Goal: Information Seeking & Learning: Obtain resource

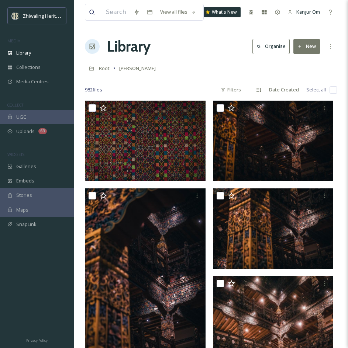
click at [23, 54] on span "Library" at bounding box center [23, 52] width 15 height 7
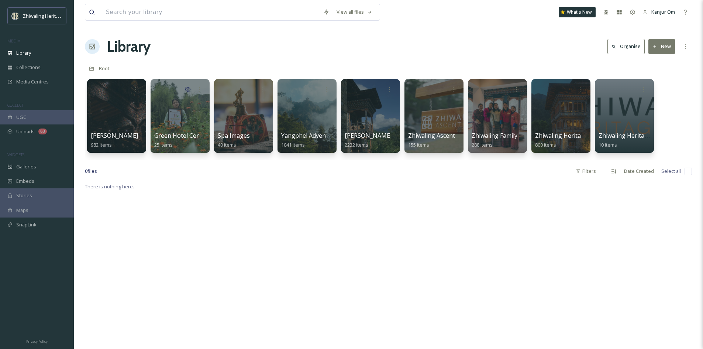
click at [313, 128] on div at bounding box center [307, 115] width 60 height 75
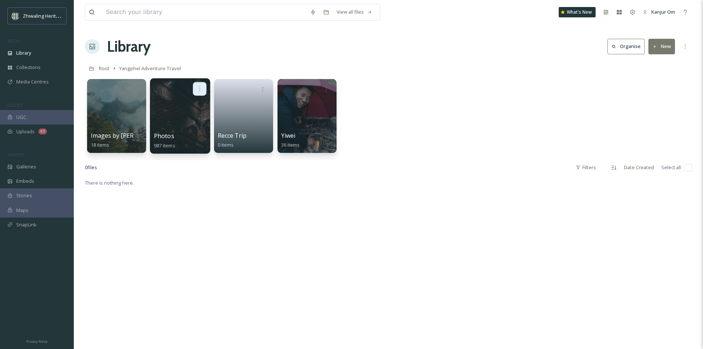
click at [198, 85] on div at bounding box center [200, 89] width 14 height 14
click at [188, 107] on span "Edit / Share" at bounding box center [182, 104] width 26 height 7
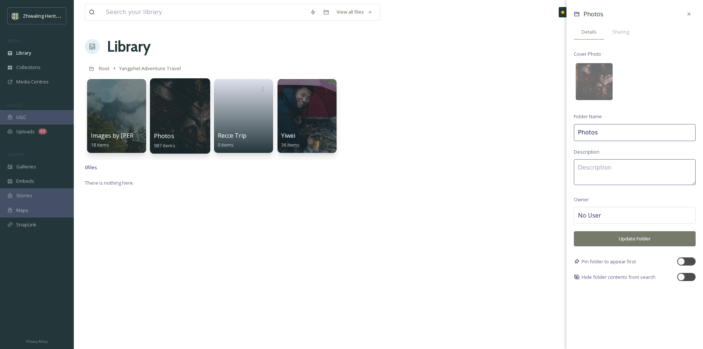
drag, startPoint x: 603, startPoint y: 131, endPoint x: 575, endPoint y: 134, distance: 28.2
click at [348, 134] on input "Photos" at bounding box center [635, 132] width 122 height 17
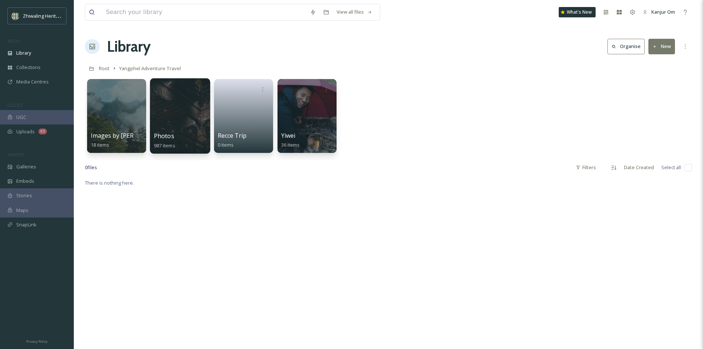
click at [348, 156] on div "Images by Anthony and Yvi 18 items Photos 987 items Recce Trip 0 items Yiwei 36…" at bounding box center [388, 117] width 607 height 85
click at [13, 54] on div "Library" at bounding box center [37, 53] width 74 height 14
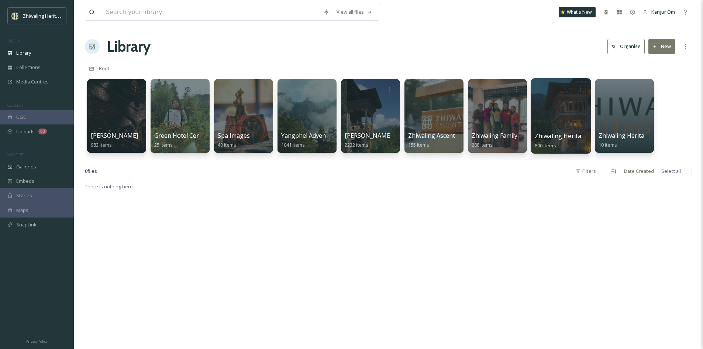
click at [348, 128] on div at bounding box center [561, 115] width 60 height 75
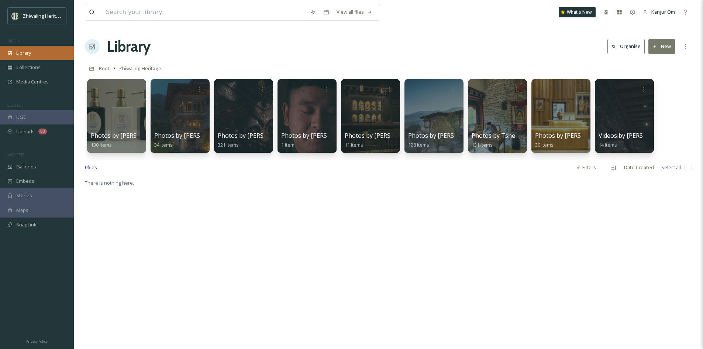
click at [30, 56] on span "Library" at bounding box center [23, 52] width 15 height 7
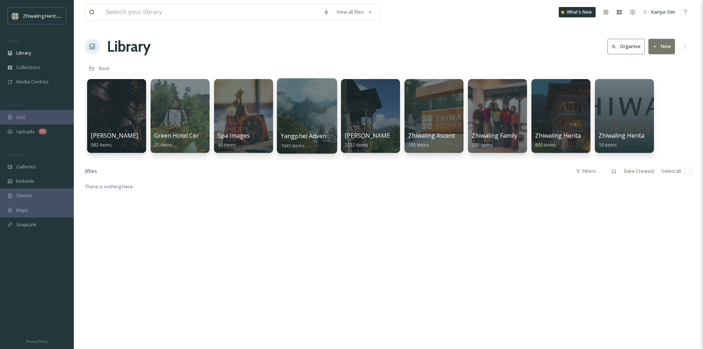
click at [287, 129] on div at bounding box center [307, 115] width 60 height 75
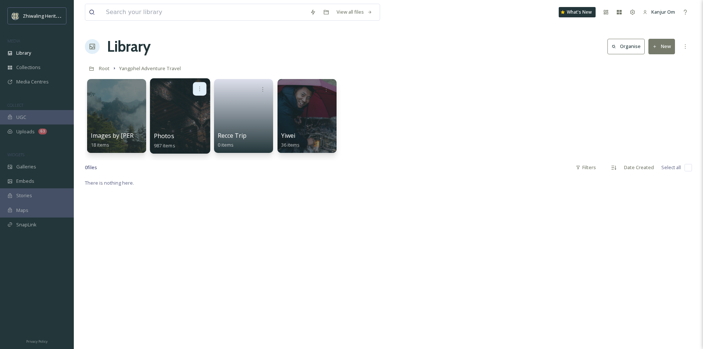
click at [200, 90] on icon at bounding box center [200, 89] width 6 height 6
click at [192, 101] on span "Edit / Share" at bounding box center [182, 104] width 26 height 7
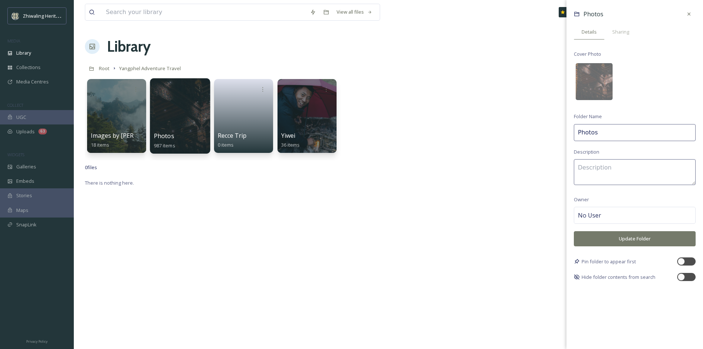
drag, startPoint x: 599, startPoint y: 135, endPoint x: 570, endPoint y: 136, distance: 28.5
click at [348, 136] on div "Photos Details Sharing Cover Photo Folder Name Photos Description Owner No User…" at bounding box center [634, 144] width 137 height 288
click at [348, 134] on input "Photos" at bounding box center [635, 132] width 122 height 17
type input "Photos by Ben Glassco"
click at [348, 166] on textarea at bounding box center [635, 172] width 122 height 26
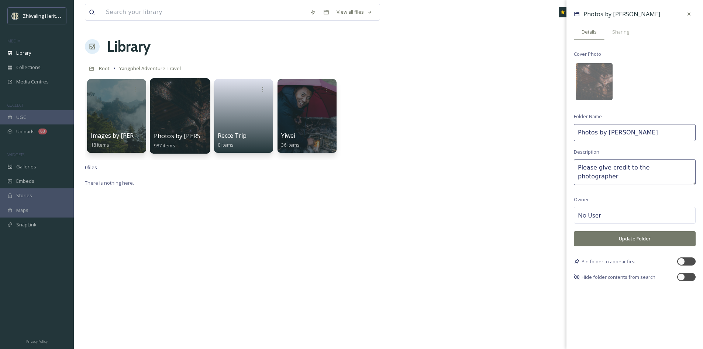
type textarea "Please give credit to the photographer"
click at [348, 241] on button "Update Folder" at bounding box center [635, 238] width 122 height 15
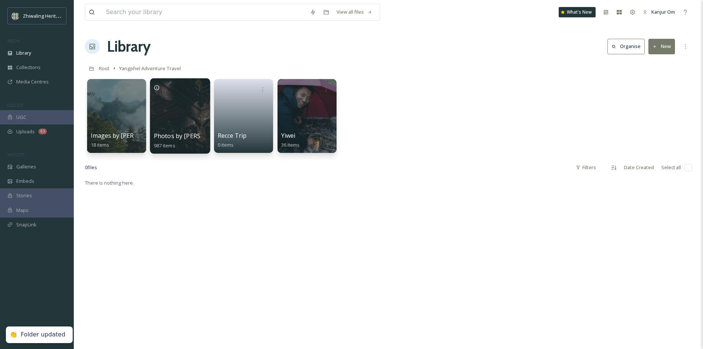
click at [245, 235] on div "There is nothing here." at bounding box center [388, 352] width 607 height 349
click at [251, 108] on link at bounding box center [243, 114] width 53 height 36
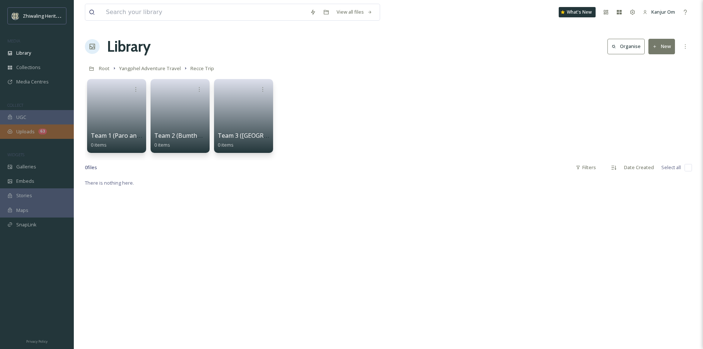
click at [42, 128] on div "63" at bounding box center [42, 131] width 8 height 6
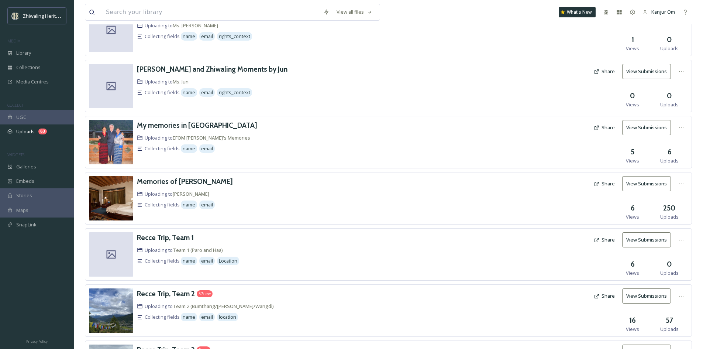
scroll to position [299, 0]
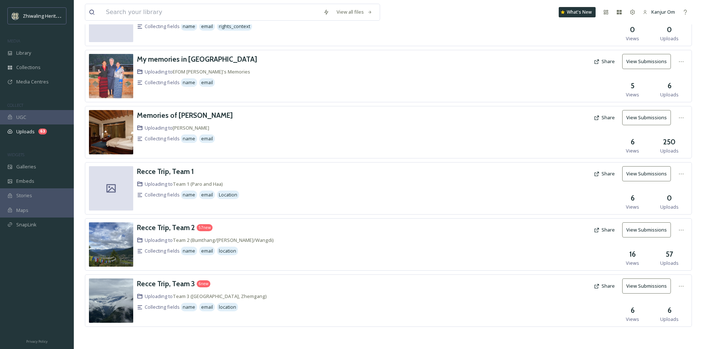
click at [348, 232] on button "View Submissions" at bounding box center [646, 229] width 49 height 15
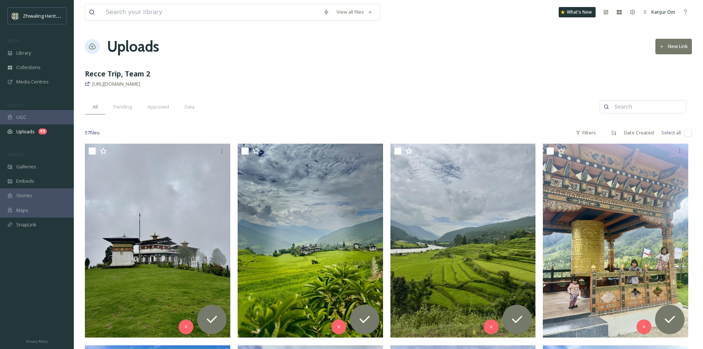
click at [348, 133] on input "checkbox" at bounding box center [687, 132] width 7 height 7
checkbox input "true"
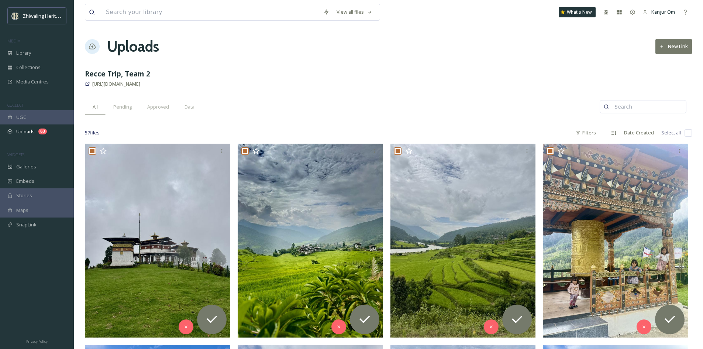
checkbox input "true"
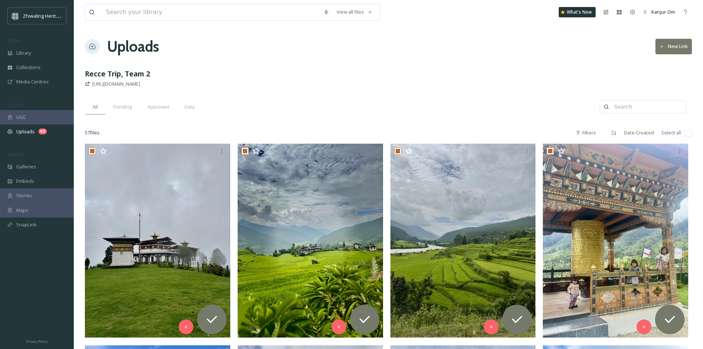
checkbox input "true"
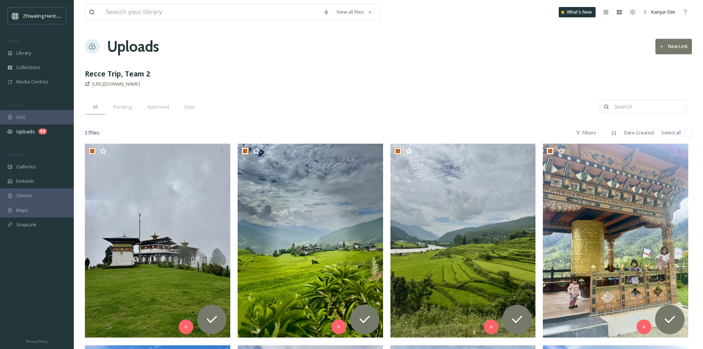
checkbox input "true"
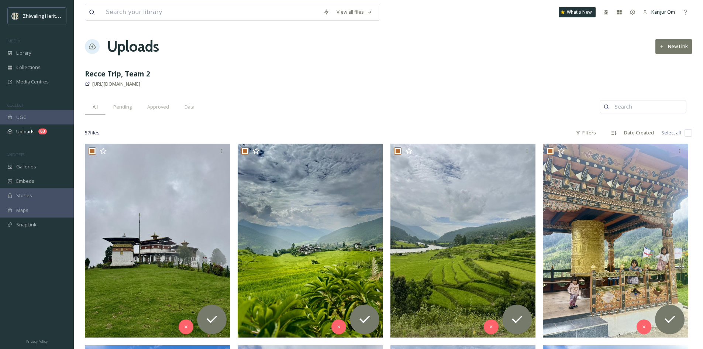
checkbox input "true"
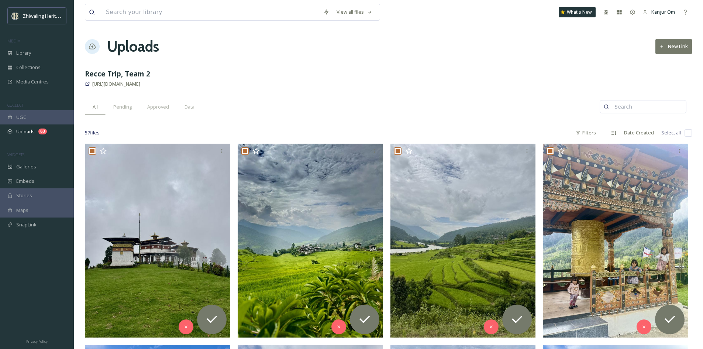
checkbox input "true"
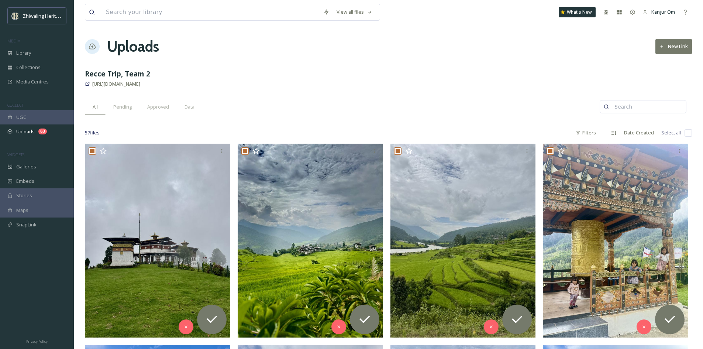
checkbox input "true"
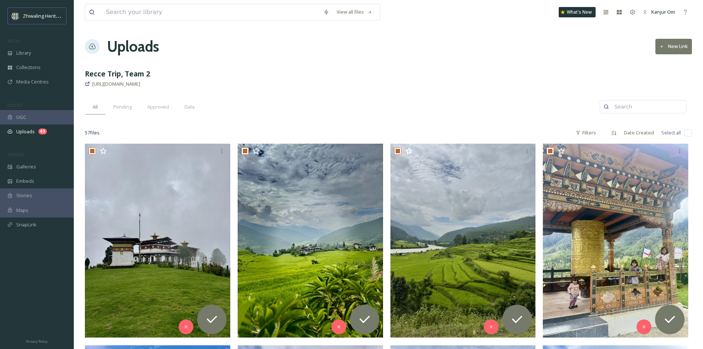
checkbox input "true"
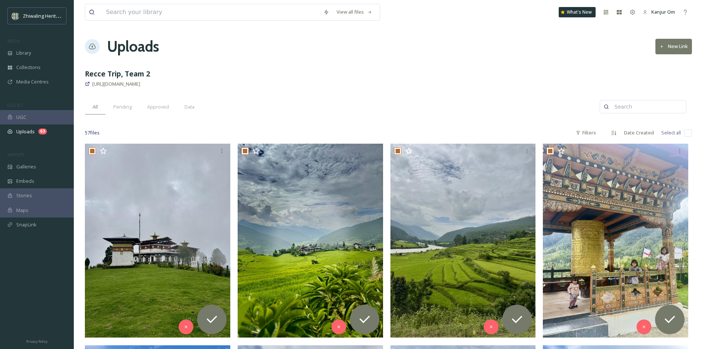
checkbox input "true"
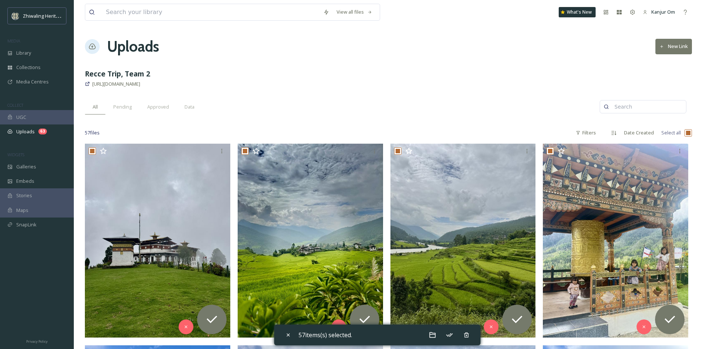
click at [348, 101] on div "All Pending Approved Data" at bounding box center [342, 106] width 515 height 15
click at [348, 337] on icon at bounding box center [449, 334] width 7 height 7
click at [22, 55] on span "Library" at bounding box center [23, 52] width 15 height 7
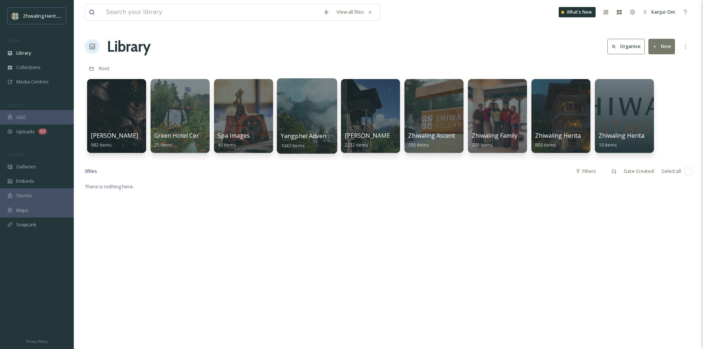
click at [308, 128] on div at bounding box center [307, 115] width 60 height 75
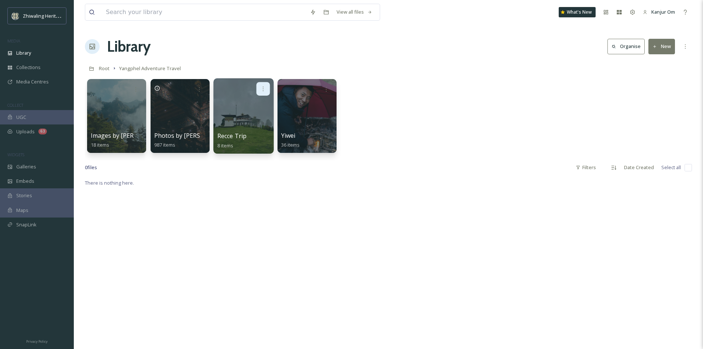
click at [265, 87] on icon at bounding box center [263, 89] width 6 height 6
click at [249, 102] on span "Edit / Share" at bounding box center [245, 104] width 26 height 7
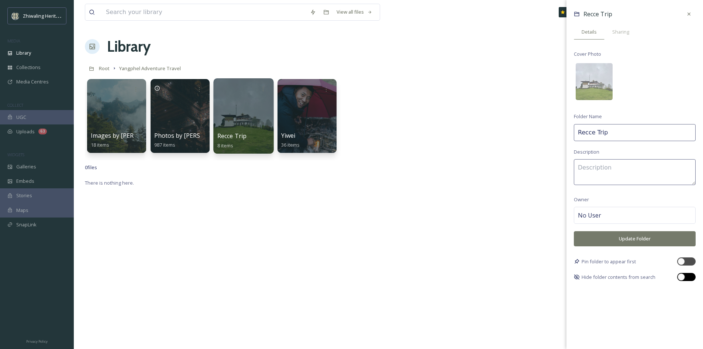
click at [348, 276] on div at bounding box center [680, 276] width 7 height 7
checkbox input "true"
click at [348, 250] on div "There is nothing here." at bounding box center [388, 352] width 607 height 349
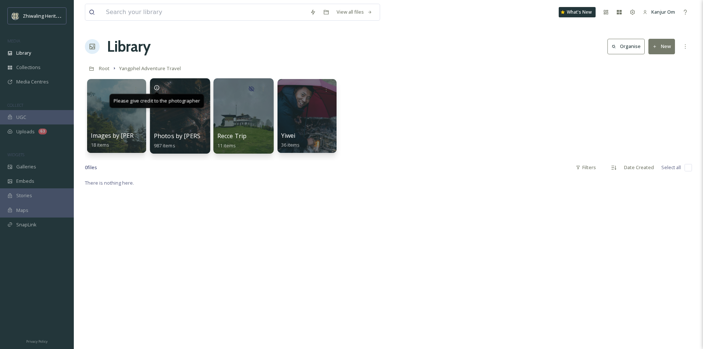
click at [155, 94] on div "Please give credit to the photographer" at bounding box center [156, 101] width 95 height 14
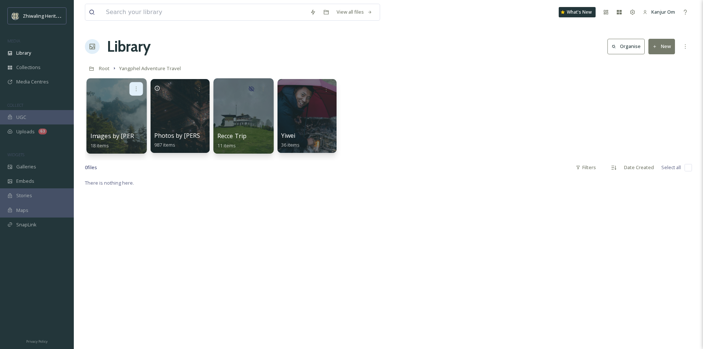
click at [138, 88] on icon at bounding box center [136, 89] width 6 height 6
click at [124, 107] on span "Edit / Share" at bounding box center [118, 104] width 26 height 7
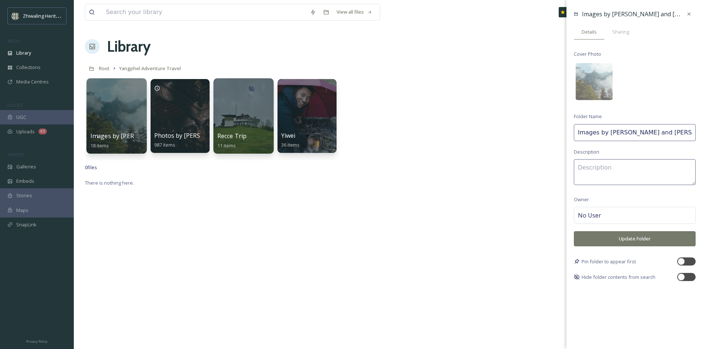
click at [348, 171] on textarea at bounding box center [635, 172] width 122 height 26
type textarea "Please give credit to the photographer"
click at [348, 235] on button "Update Folder" at bounding box center [635, 238] width 122 height 15
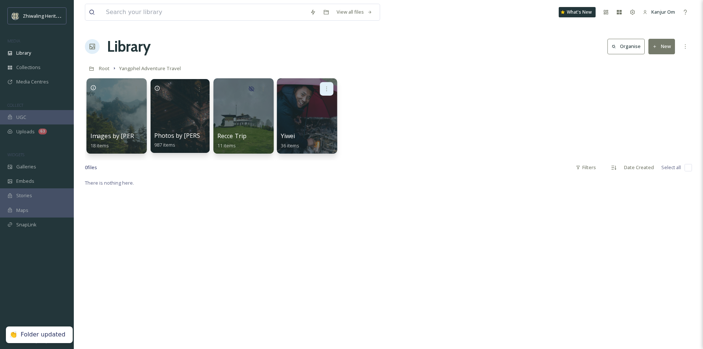
click at [327, 90] on icon at bounding box center [327, 89] width 6 height 6
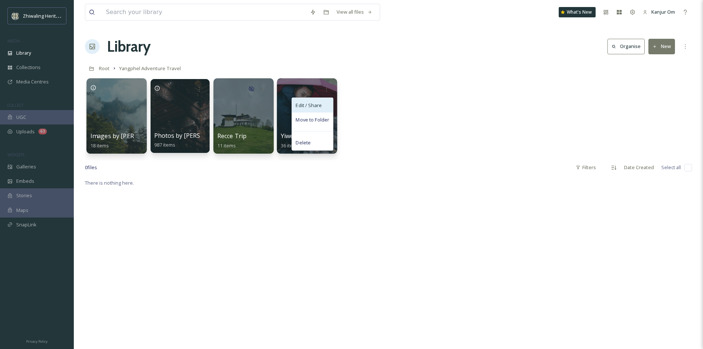
click at [318, 106] on span "Edit / Share" at bounding box center [309, 104] width 26 height 7
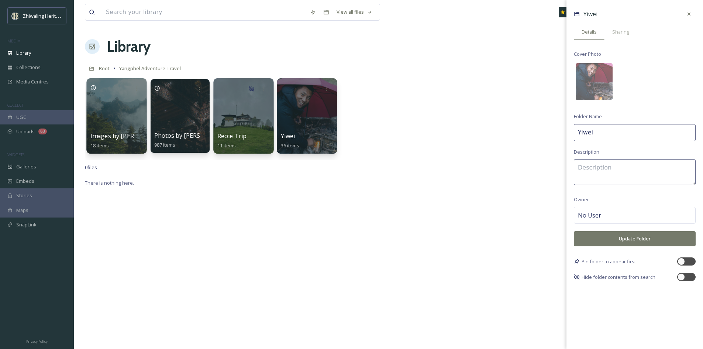
drag, startPoint x: 601, startPoint y: 134, endPoint x: 576, endPoint y: 135, distance: 25.1
click at [348, 135] on input "Yiwei" at bounding box center [635, 132] width 122 height 17
type input "Photos by Yiwel"
click at [348, 167] on textarea at bounding box center [635, 172] width 122 height 26
type textarea "P"
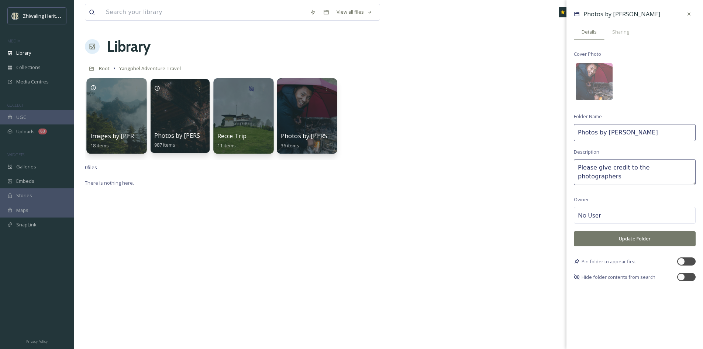
type textarea "Please give credit to the photographers"
click at [348, 241] on button "Update Folder" at bounding box center [635, 238] width 122 height 15
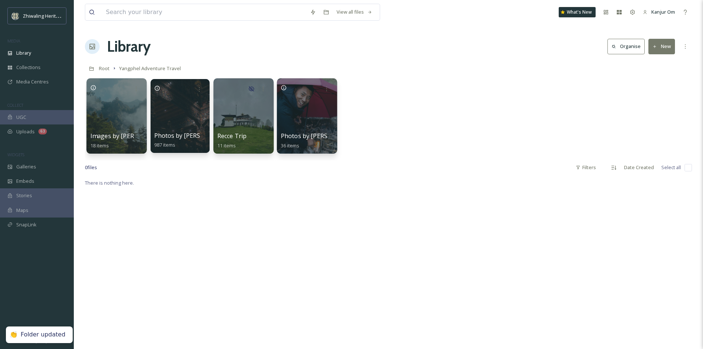
click at [348, 213] on div "There is nothing here." at bounding box center [388, 352] width 607 height 349
click at [179, 230] on div "There is nothing here." at bounding box center [388, 352] width 607 height 349
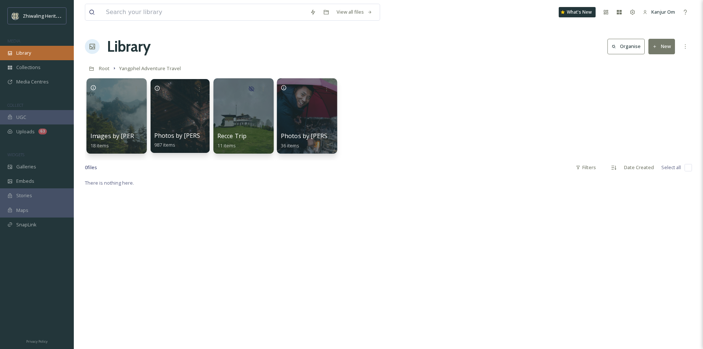
click at [32, 53] on div "Library" at bounding box center [37, 53] width 74 height 14
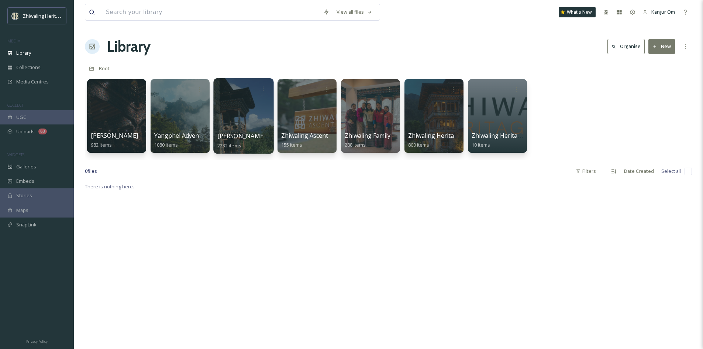
click at [238, 117] on div at bounding box center [243, 115] width 60 height 75
click at [197, 120] on div at bounding box center [180, 115] width 60 height 75
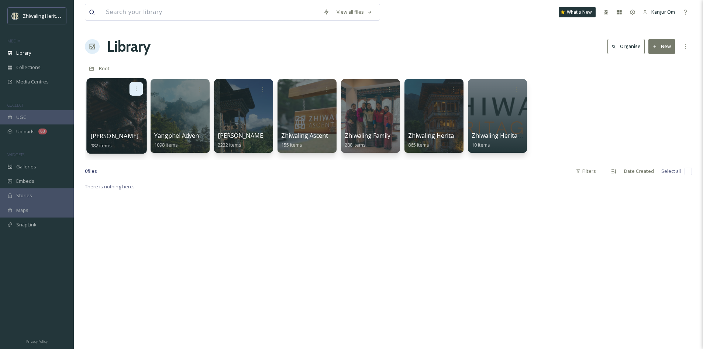
click at [135, 88] on icon at bounding box center [136, 89] width 6 height 6
click at [126, 141] on div "Delete" at bounding box center [121, 142] width 41 height 15
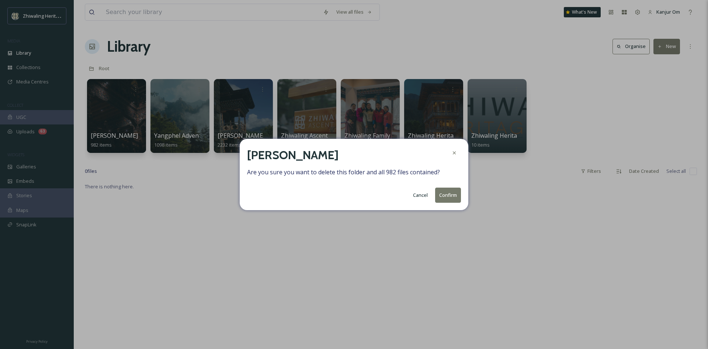
click at [348, 196] on button "Confirm" at bounding box center [448, 194] width 26 height 15
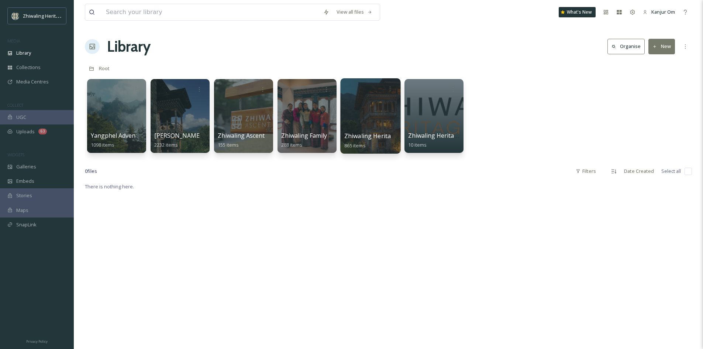
click at [348, 126] on div at bounding box center [370, 115] width 60 height 75
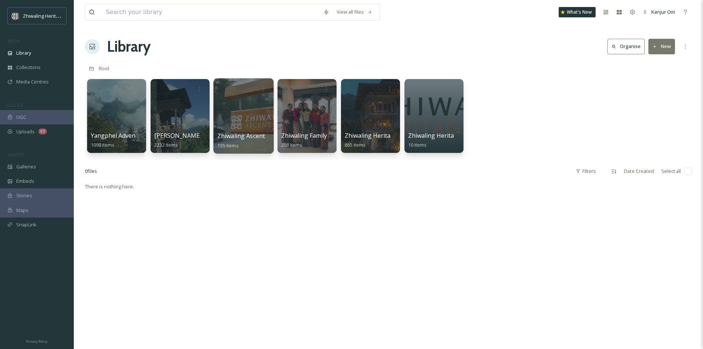
click at [245, 130] on div at bounding box center [243, 115] width 60 height 75
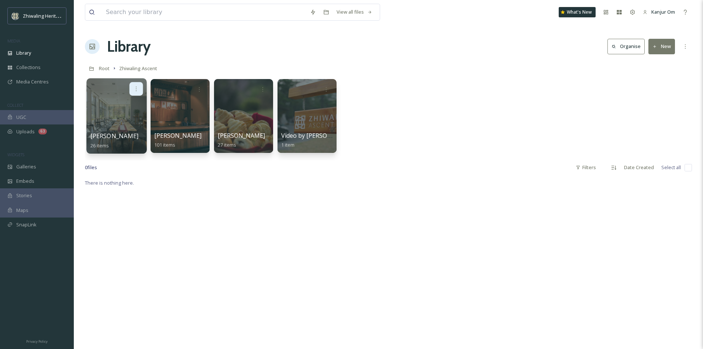
click at [135, 86] on icon at bounding box center [136, 89] width 6 height 6
click at [128, 103] on span "Edit / Share" at bounding box center [118, 104] width 26 height 7
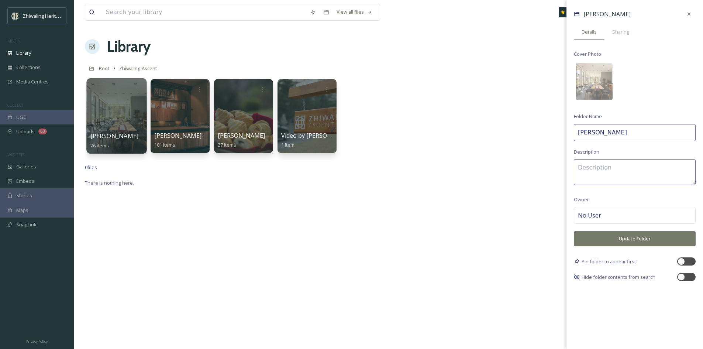
click at [348, 133] on input "Ambika" at bounding box center [635, 132] width 122 height 17
type input "Photos by Ambika"
click at [348, 167] on textarea at bounding box center [635, 172] width 122 height 26
type textarea "P"
type textarea "Give credit to the photographer"
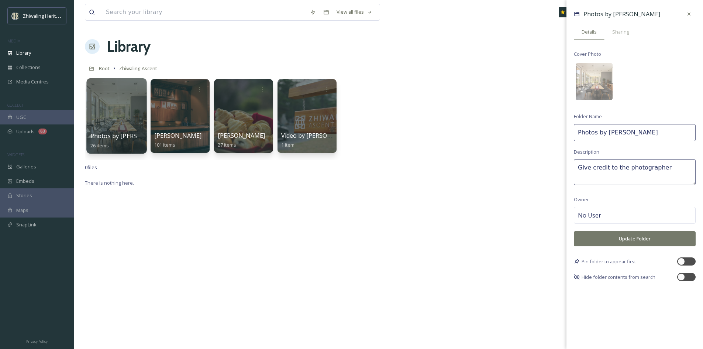
click at [348, 236] on button "Update Folder" at bounding box center [635, 238] width 122 height 15
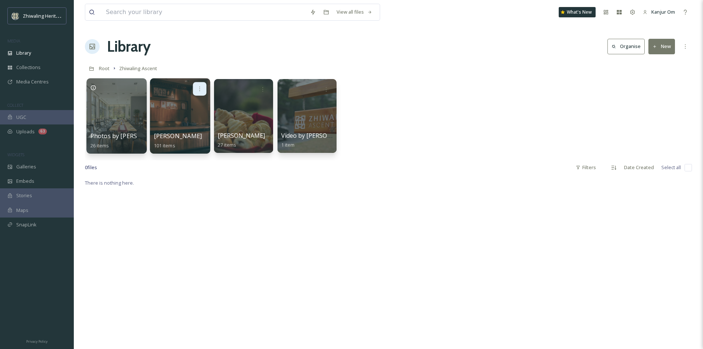
click at [199, 88] on icon at bounding box center [200, 89] width 6 height 6
click at [192, 103] on span "Edit / Share" at bounding box center [182, 104] width 26 height 7
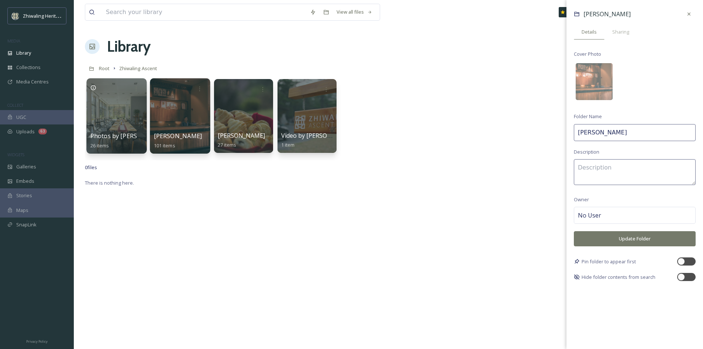
click at [348, 133] on input "Ben Glassco" at bounding box center [635, 132] width 122 height 17
type input "Photos by Ben Glassco"
click at [348, 175] on textarea at bounding box center [635, 172] width 122 height 26
drag, startPoint x: 681, startPoint y: 169, endPoint x: 578, endPoint y: 176, distance: 103.1
click at [348, 175] on textarea "Give give credit to the photographer" at bounding box center [635, 172] width 122 height 26
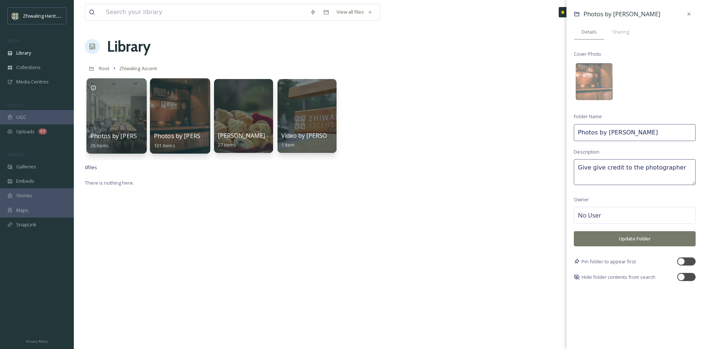
type textarea "Give give credit to the photographer"
click at [348, 235] on button "Update Folder" at bounding box center [635, 238] width 122 height 15
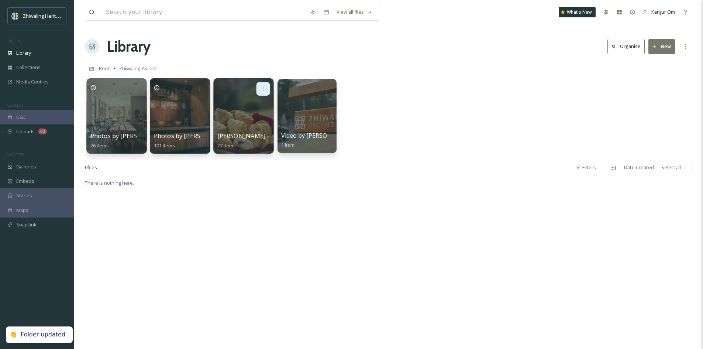
click at [261, 90] on icon at bounding box center [263, 89] width 6 height 6
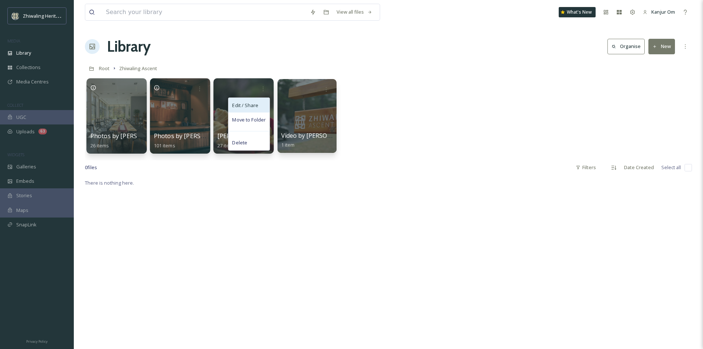
click at [241, 107] on span "Edit / Share" at bounding box center [245, 104] width 26 height 7
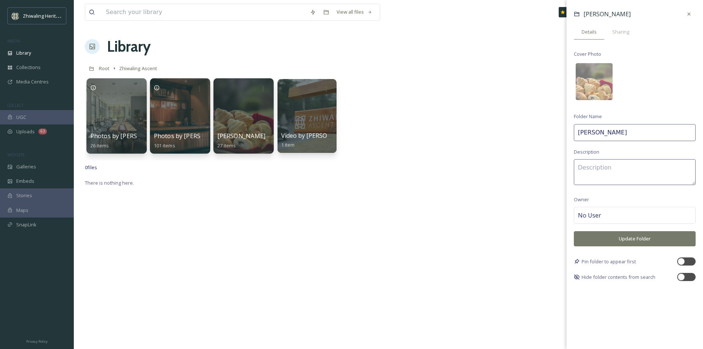
click at [348, 170] on textarea at bounding box center [635, 172] width 122 height 26
paste textarea "Give give credit to the photographer"
type textarea "Give give credit to the photographer"
click at [348, 135] on input "Sherab Dorji" at bounding box center [635, 132] width 122 height 17
type input "Photos by Sherab Dorji"
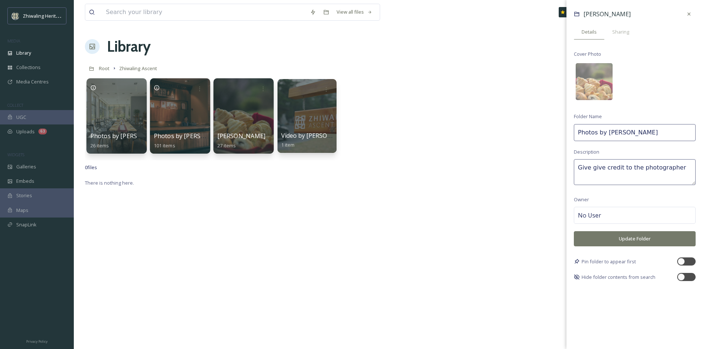
click at [348, 240] on button "Update Folder" at bounding box center [635, 238] width 122 height 15
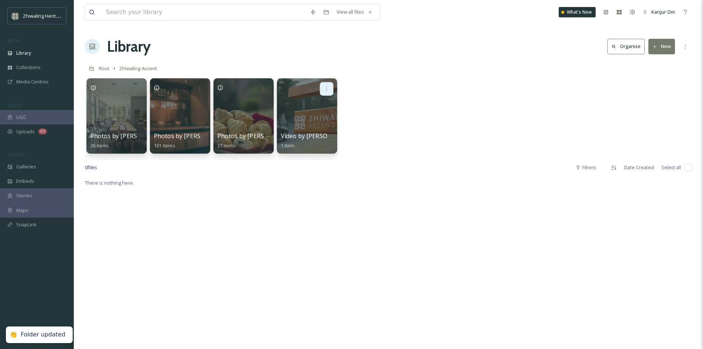
click at [326, 92] on icon at bounding box center [327, 89] width 6 height 6
click at [316, 105] on span "Edit / Share" at bounding box center [309, 104] width 26 height 7
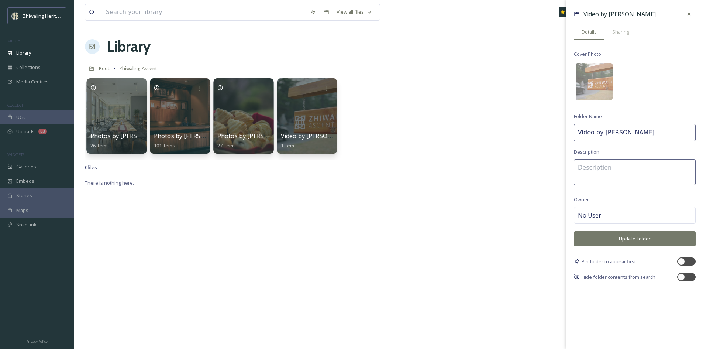
click at [348, 170] on textarea at bounding box center [635, 172] width 122 height 26
paste textarea "Give give credit to the photographer"
type textarea "Give give credit to the photographer"
click at [348, 239] on button "Update Folder" at bounding box center [635, 238] width 122 height 15
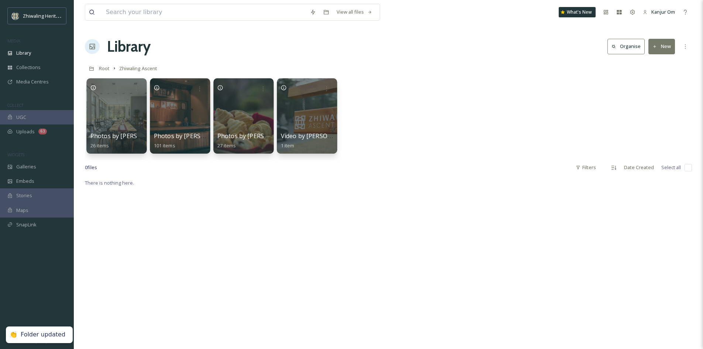
click at [348, 188] on div "There is nothing here." at bounding box center [388, 352] width 607 height 349
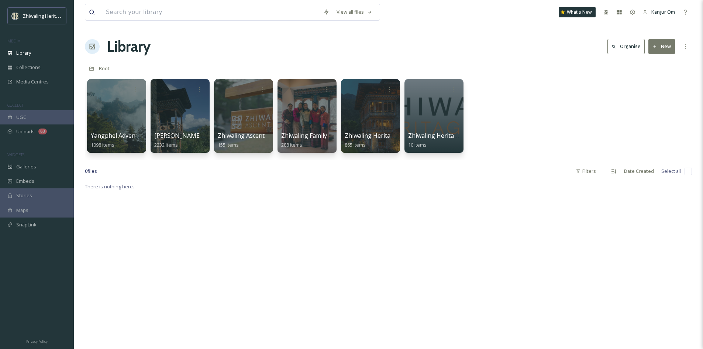
click at [348, 49] on button "Organise" at bounding box center [625, 46] width 37 height 15
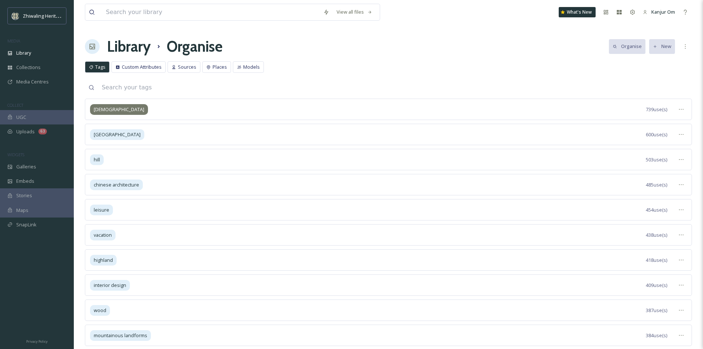
click at [103, 113] on span "temple" at bounding box center [119, 109] width 51 height 7
click at [348, 112] on icon at bounding box center [681, 109] width 6 height 6
click at [348, 131] on div "View Tagged Files" at bounding box center [664, 125] width 46 height 14
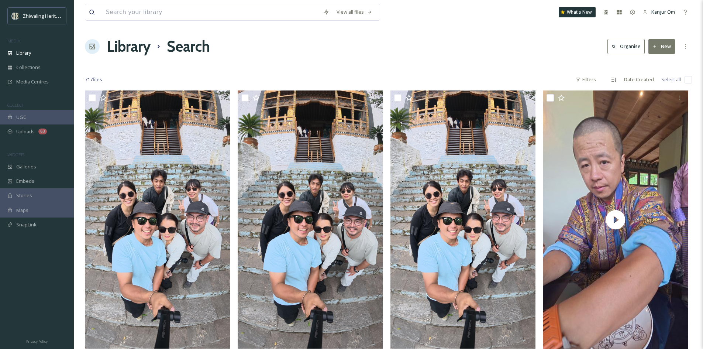
click at [348, 64] on div at bounding box center [388, 64] width 607 height 7
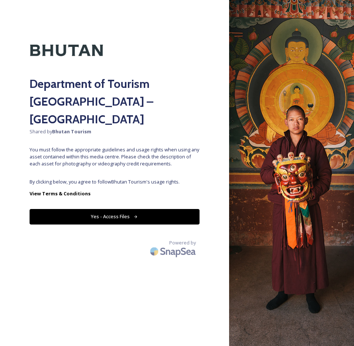
click at [109, 209] on button "Yes - Access Files" at bounding box center [115, 216] width 170 height 15
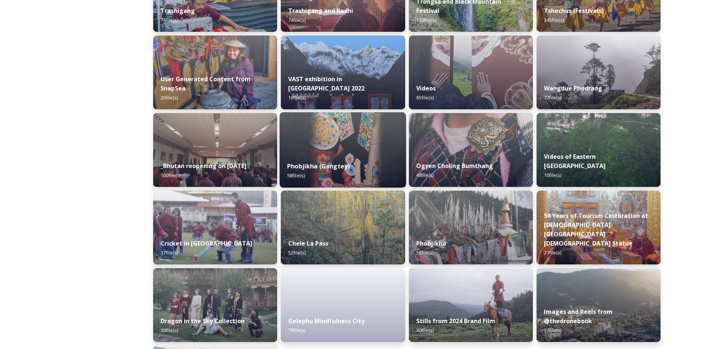
scroll to position [784, 0]
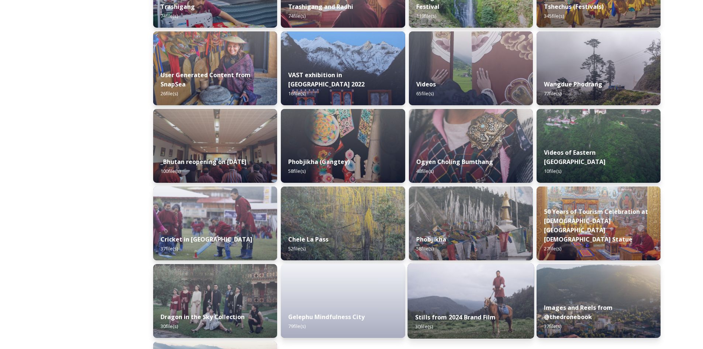
click at [353, 298] on img at bounding box center [470, 300] width 127 height 75
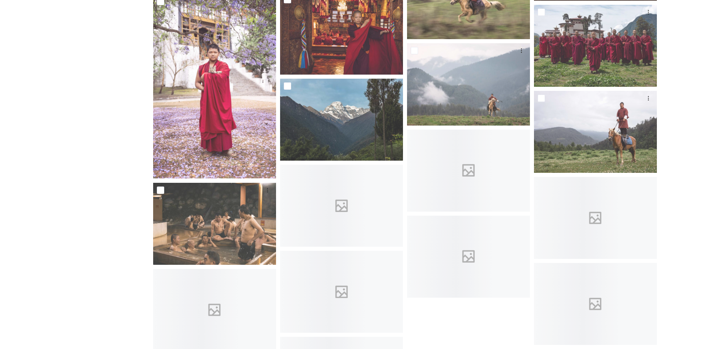
scroll to position [406, 0]
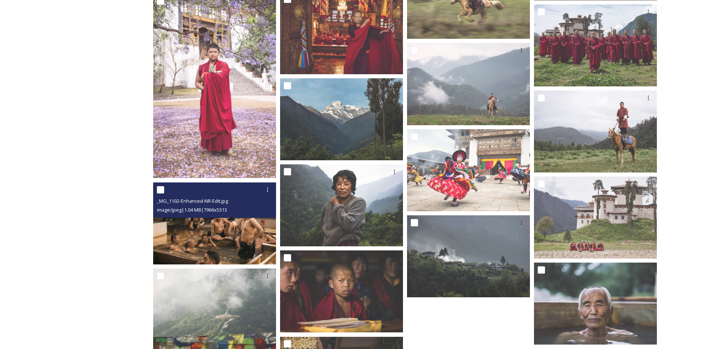
click at [229, 237] on img at bounding box center [214, 223] width 123 height 82
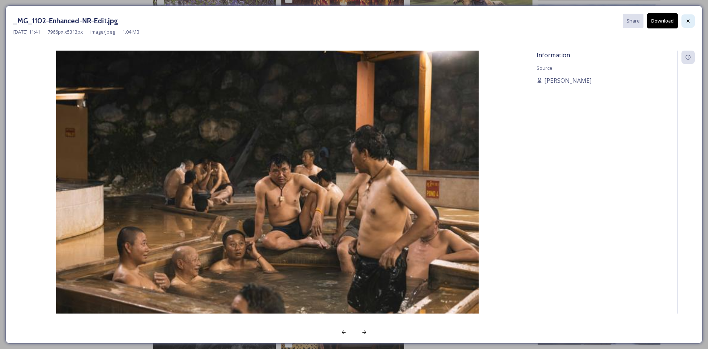
click at [353, 21] on icon at bounding box center [689, 21] width 6 height 6
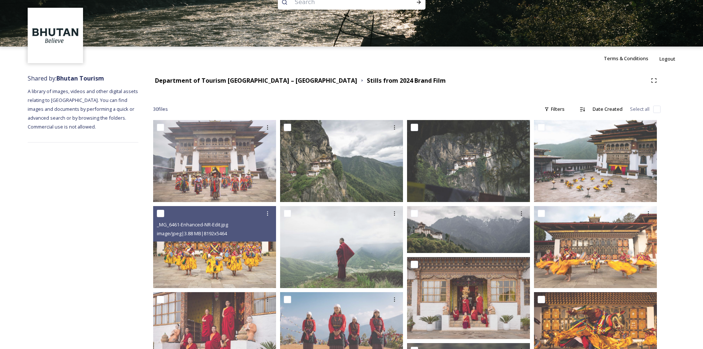
scroll to position [0, 0]
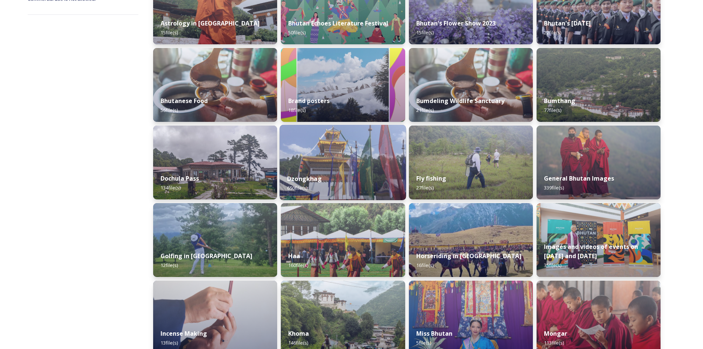
scroll to position [221, 0]
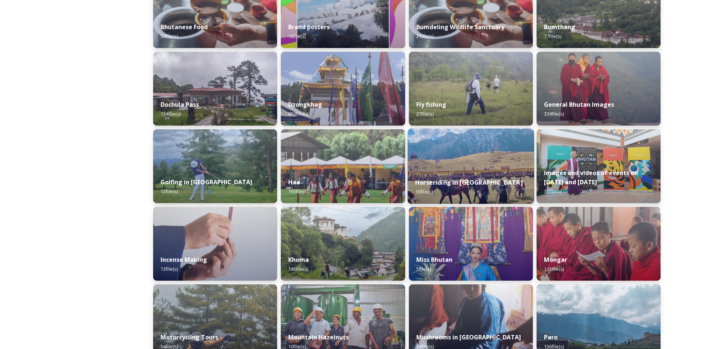
click at [353, 171] on div "Horseriding in [GEOGRAPHIC_DATA] 16 file(s)" at bounding box center [470, 187] width 127 height 34
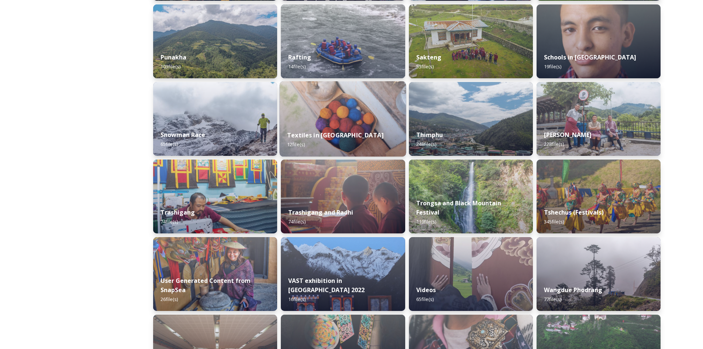
scroll to position [627, 0]
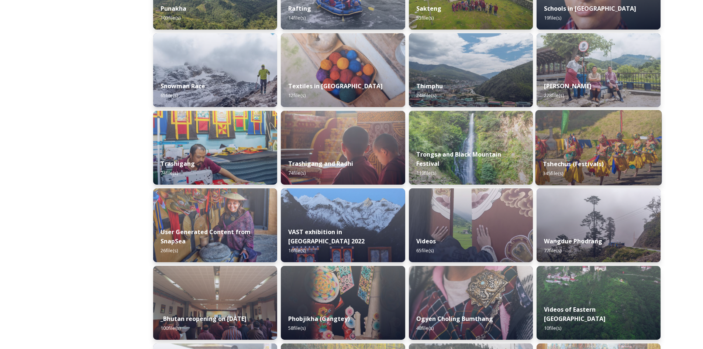
click at [353, 165] on div "Tshechus (Festivals) 345 file(s)" at bounding box center [598, 169] width 127 height 34
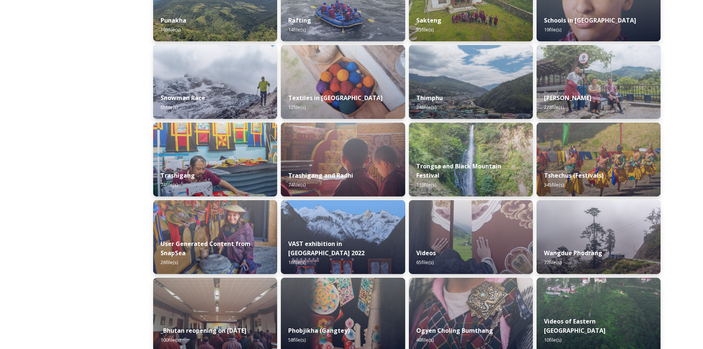
scroll to position [627, 0]
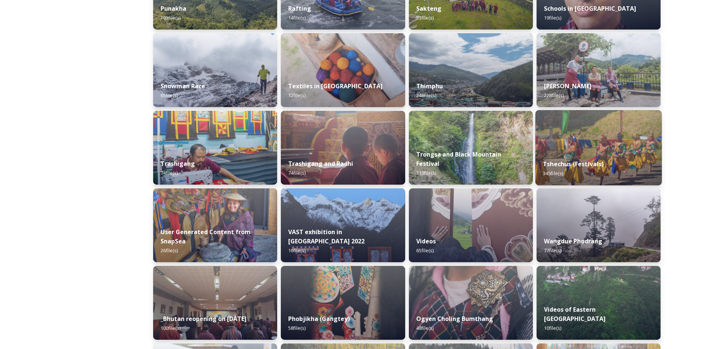
click at [353, 150] on img at bounding box center [598, 147] width 127 height 75
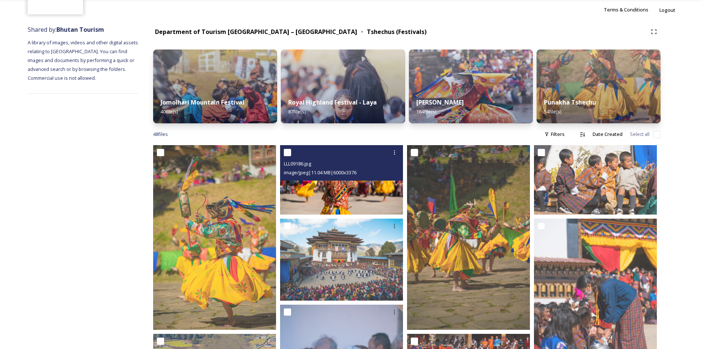
scroll to position [74, 0]
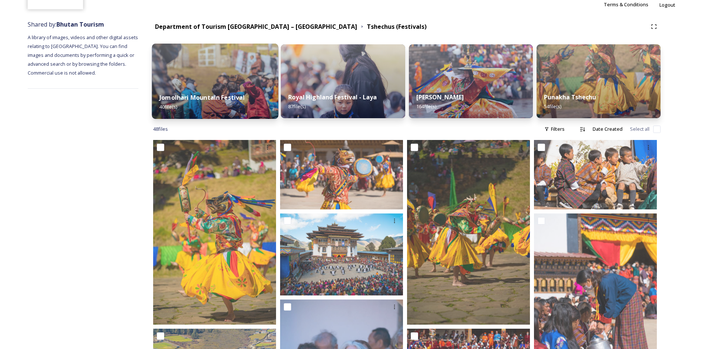
click at [237, 88] on div "Jomolhari Mountain Festival 40 file(s)" at bounding box center [215, 102] width 127 height 34
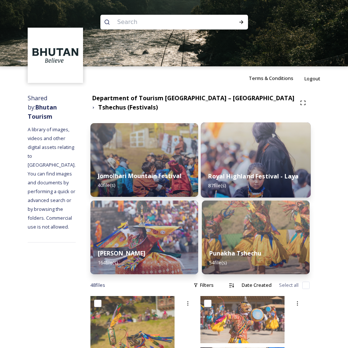
click at [275, 180] on div "Royal Highland Festival - Laya 87 file(s)" at bounding box center [256, 181] width 110 height 34
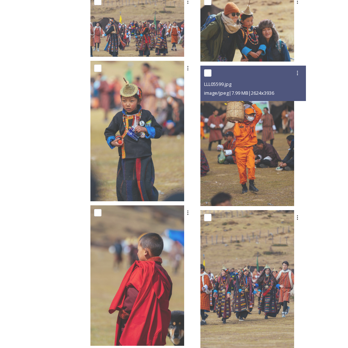
scroll to position [590, 0]
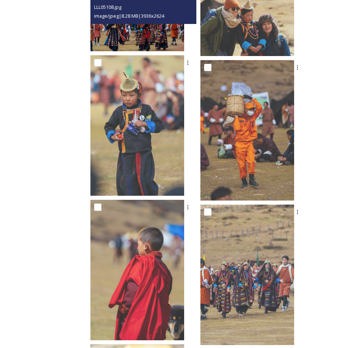
click at [167, 29] on img at bounding box center [137, 20] width 94 height 62
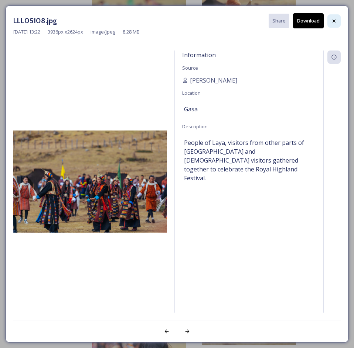
click at [334, 23] on icon at bounding box center [334, 21] width 6 height 6
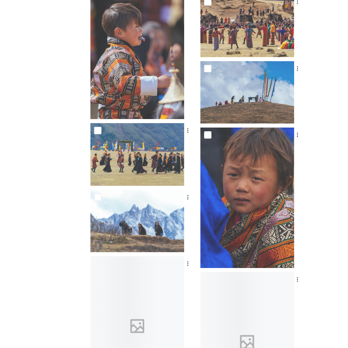
scroll to position [4391, 0]
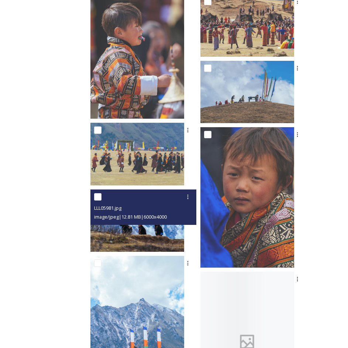
click at [165, 231] on img at bounding box center [137, 221] width 94 height 62
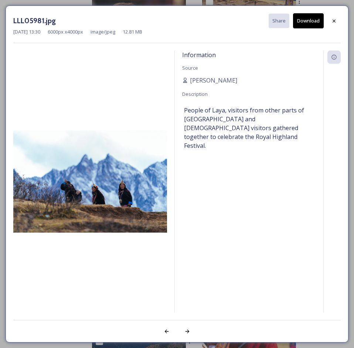
click at [127, 219] on img at bounding box center [90, 182] width 154 height 102
click at [334, 22] on icon at bounding box center [333, 20] width 3 height 3
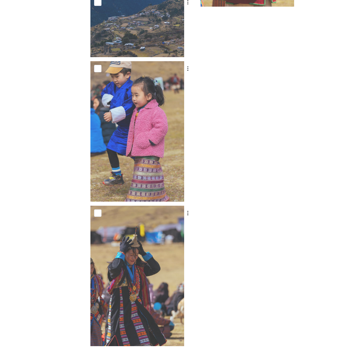
scroll to position [4955, 0]
